Goal: Complete application form

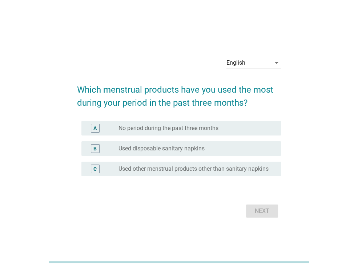
click at [241, 57] on div "English" at bounding box center [248, 63] width 44 height 12
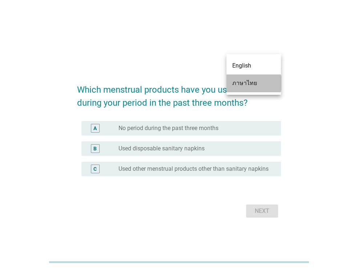
click at [254, 83] on div "ภาษาไทย" at bounding box center [253, 83] width 43 height 9
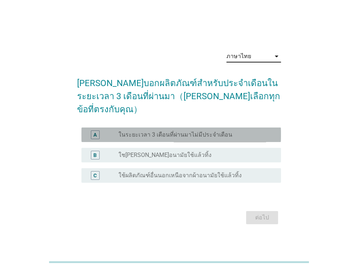
click at [196, 131] on label "ในระยะเวลา 3 เดือนที่ผ่านมาไม่มีประจำเดือน" at bounding box center [176, 134] width 114 height 7
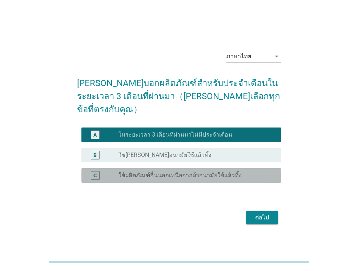
click at [174, 172] on label "ใช้ผลิตภัณฑ์อื่นนอกเหนือจากผ้าอนามัยใช้แล้วทิ้ง" at bounding box center [180, 175] width 123 height 7
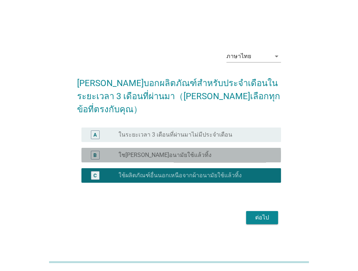
click at [184, 154] on div "B radio_button_unchecked ใช[PERSON_NAME]อนามัยใช้แล้วทิ้ง" at bounding box center [181, 155] width 200 height 15
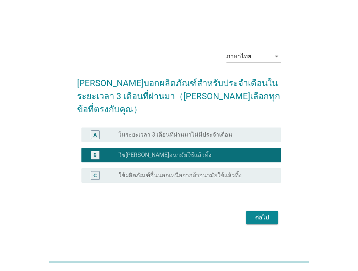
click at [258, 211] on button "ต่อไป" at bounding box center [262, 217] width 32 height 13
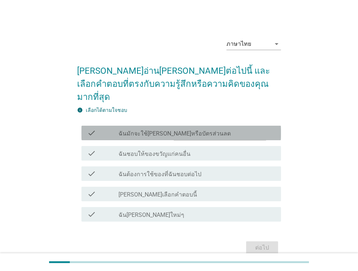
click at [228, 126] on div "check check_box_outline_blank ฉันมักจะใช้[PERSON_NAME]หรือบัตรส่วนลด" at bounding box center [181, 133] width 200 height 15
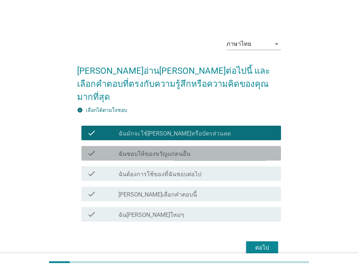
click at [210, 149] on div "check_box_outline_blank ฉันชอบให้ของขวัญแก่คนอื่น" at bounding box center [197, 153] width 157 height 9
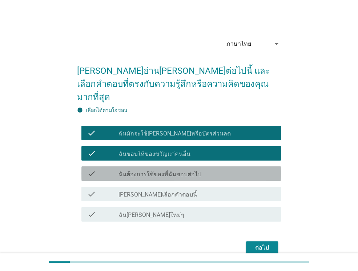
click at [201, 169] on div "check_box_outline_blank ฉันต้องการใช้ของที่ฉันชอบต่อไป" at bounding box center [197, 173] width 157 height 9
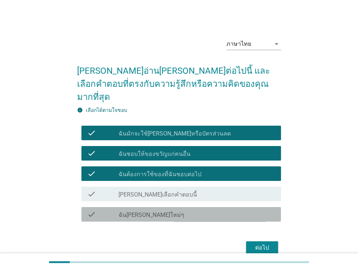
click at [208, 207] on div "check check_box_outline_blank ฉัน[PERSON_NAME]ใหม่ๆ" at bounding box center [181, 214] width 200 height 15
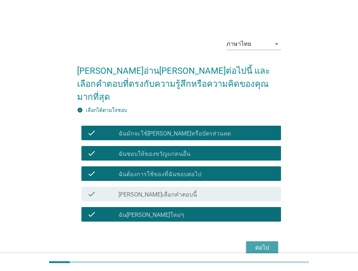
click at [255, 244] on div "ต่อไป" at bounding box center [262, 248] width 20 height 9
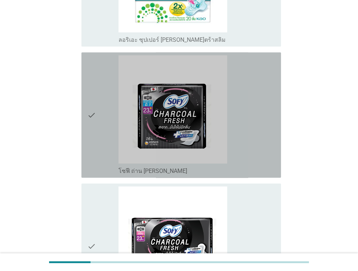
click at [242, 159] on div "check_box_outline_blank โซฟี ถ่าน ชาร์โคลเฟรช [PERSON_NAME]" at bounding box center [197, 115] width 157 height 120
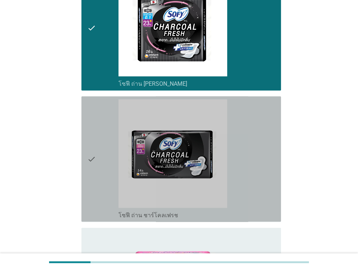
click at [242, 159] on div "check_box_outline_blank โซฟี ถ่าน ชาร์โคลเฟรช" at bounding box center [197, 159] width 157 height 120
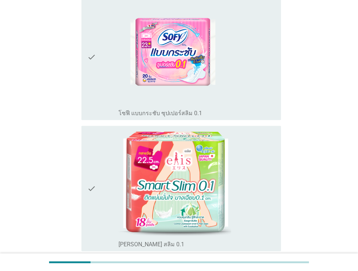
scroll to position [611, 0]
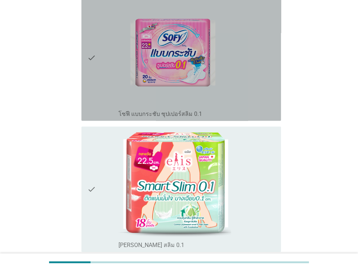
click at [232, 81] on div "check_box_outline_blank โซฟี แบบกระชับ ซุปเปอร์สลิม 0.1" at bounding box center [197, 58] width 157 height 120
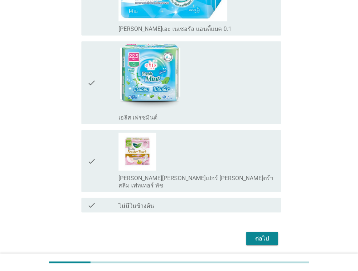
scroll to position [1091, 0]
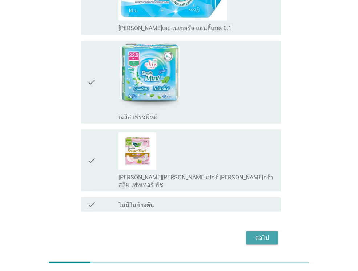
click at [253, 234] on div "ต่อไป" at bounding box center [262, 238] width 20 height 9
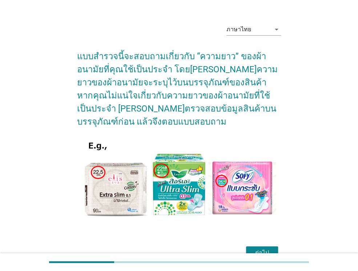
scroll to position [55, 0]
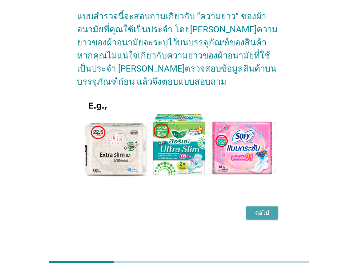
click at [264, 211] on div "ต่อไป" at bounding box center [262, 213] width 20 height 9
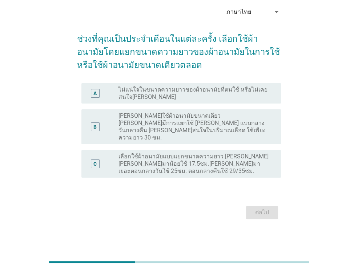
scroll to position [0, 0]
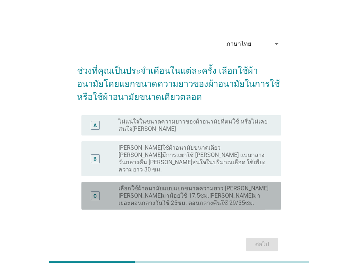
click at [201, 185] on label "เลือกใช้ผ้าอนามัยแบบแยกขนาดความยาว [PERSON_NAME] [PERSON_NAME]มาน้อยใช้ 17.5ซม.…" at bounding box center [194, 196] width 151 height 22
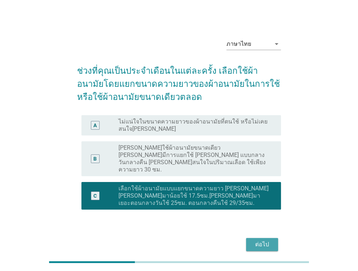
click at [262, 240] on div "ต่อไป" at bounding box center [262, 244] width 20 height 9
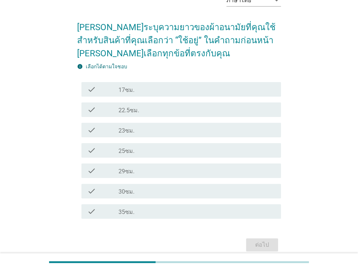
scroll to position [58, 0]
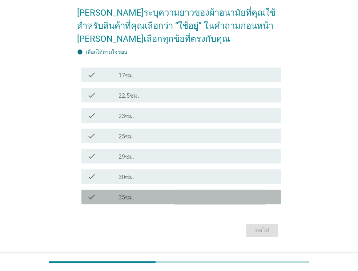
click at [174, 202] on div "check check_box_outline_blank 35ซม." at bounding box center [181, 197] width 200 height 15
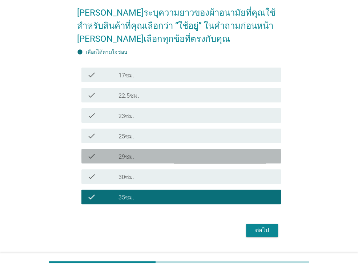
click at [171, 161] on div "check check_box_outline_blank 29ซม." at bounding box center [181, 156] width 200 height 15
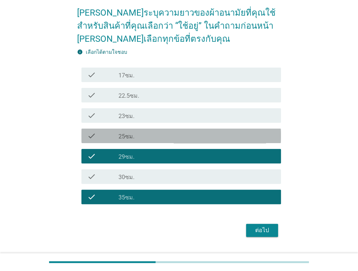
click at [175, 141] on div "check check_box_outline_blank 25ซม." at bounding box center [181, 136] width 200 height 15
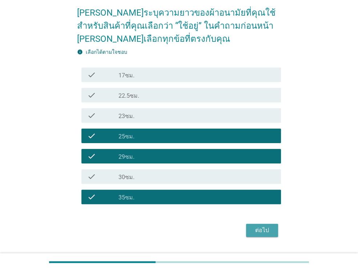
click at [259, 230] on div "ต่อไป" at bounding box center [262, 230] width 20 height 9
